Goal: Information Seeking & Learning: Find specific fact

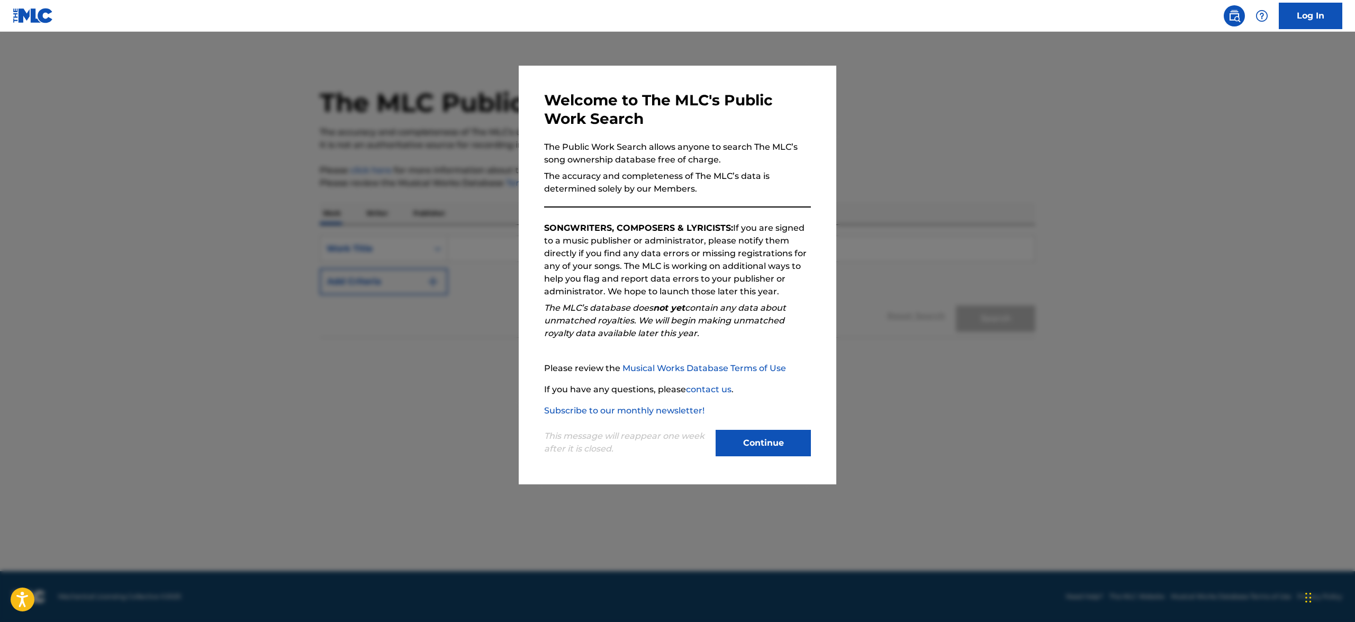
click at [677, 310] on button "Continue" at bounding box center [762, 443] width 95 height 26
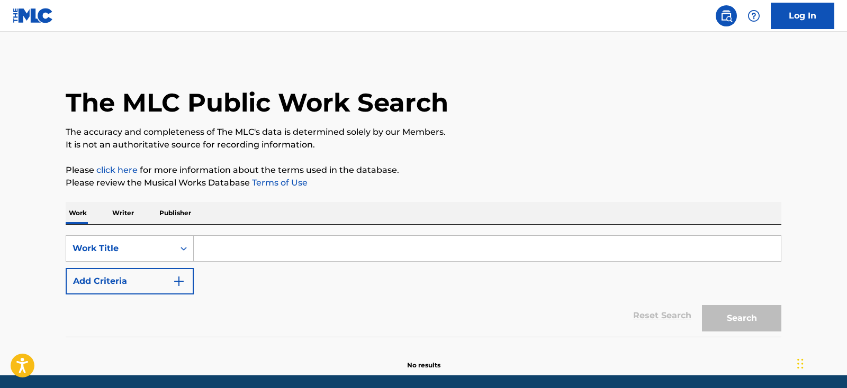
click at [316, 249] on input "Search Form" at bounding box center [487, 248] width 587 height 25
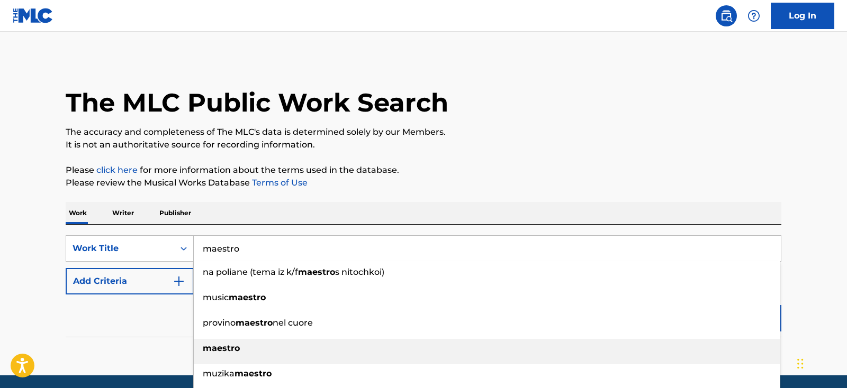
type input "maestro"
click at [267, 310] on div "maestro" at bounding box center [487, 348] width 586 height 19
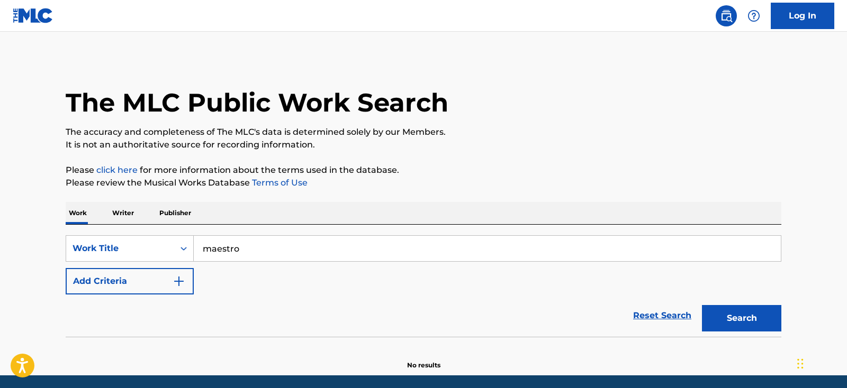
click at [179, 282] on img "Search Form" at bounding box center [179, 281] width 13 height 13
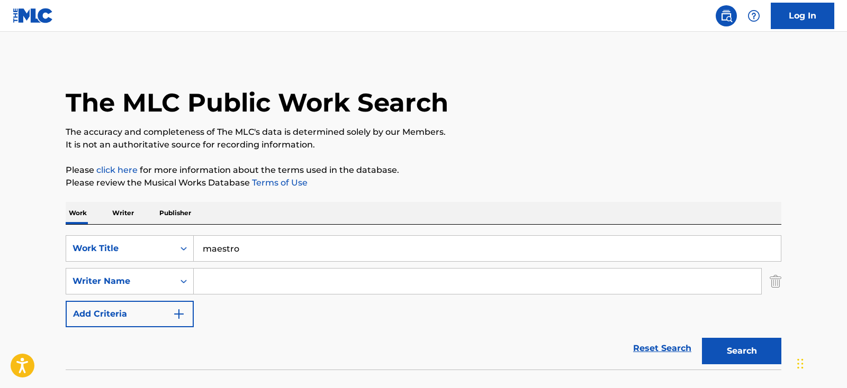
click at [207, 286] on input "Search Form" at bounding box center [477, 281] width 567 height 25
type input "[PERSON_NAME]"
click at [677, 310] on button "Search" at bounding box center [741, 351] width 79 height 26
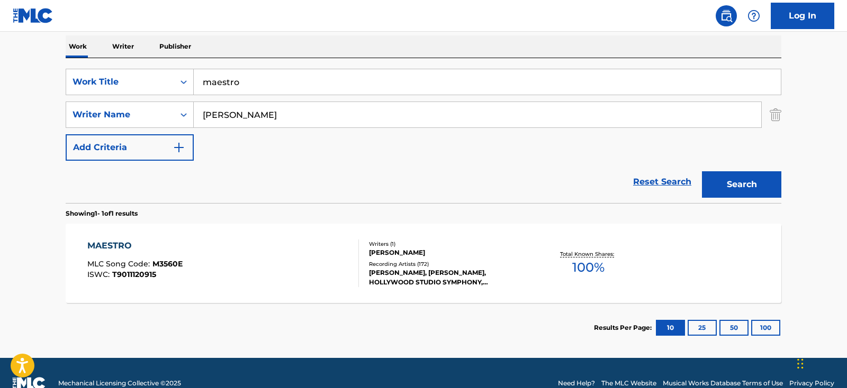
click at [126, 246] on div "MAESTRO" at bounding box center [134, 246] width 95 height 13
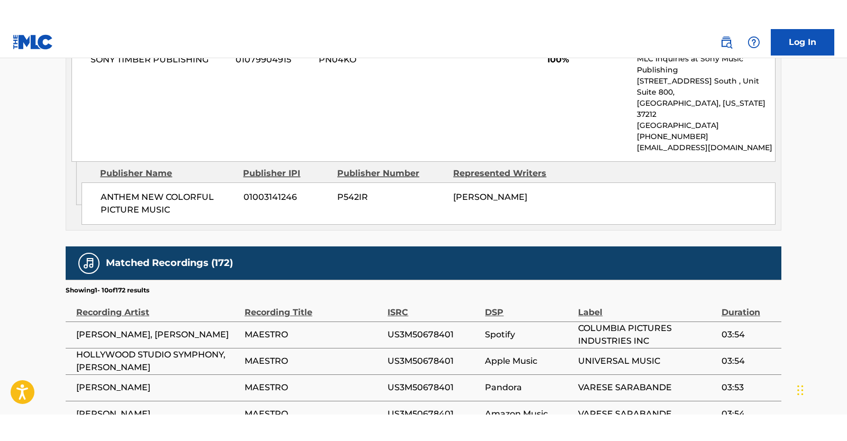
scroll to position [722, 0]
